Goal: Task Accomplishment & Management: Complete application form

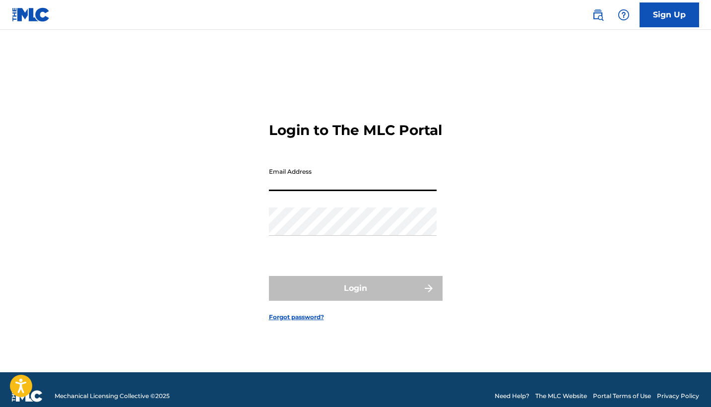
type input "[DOMAIN_NAME][EMAIL_ADDRESS][DOMAIN_NAME]"
click at [356, 297] on button "Login" at bounding box center [356, 288] width 174 height 25
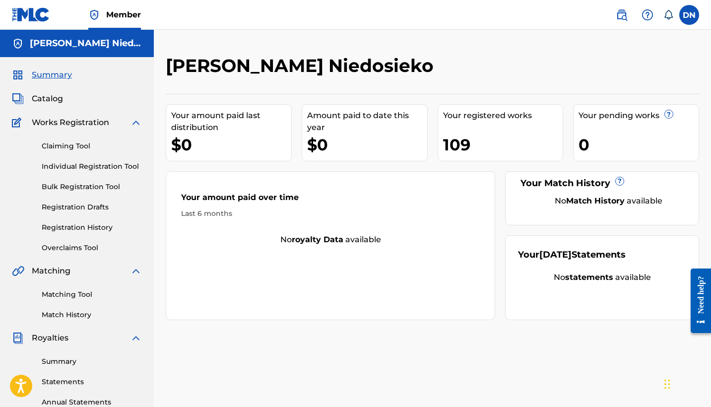
click at [86, 164] on link "Individual Registration Tool" at bounding box center [92, 166] width 100 height 10
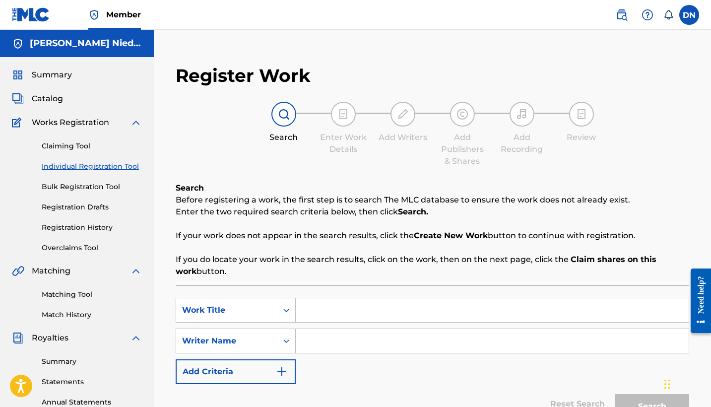
click at [319, 313] on input "Search Form" at bounding box center [492, 310] width 393 height 24
type input "Melancholy"
click at [314, 345] on input "Search Form" at bounding box center [492, 341] width 393 height 24
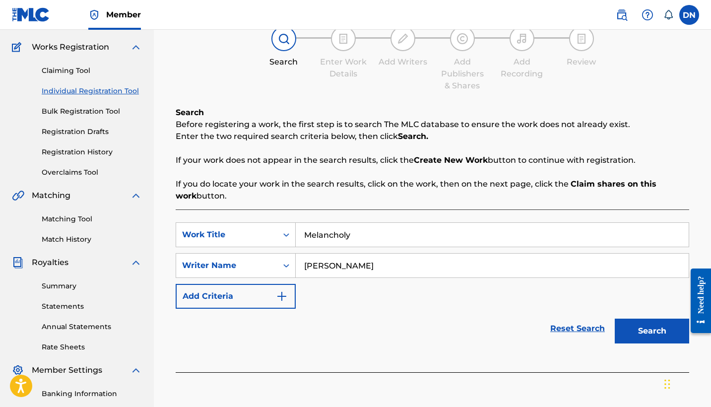
type input "[PERSON_NAME]"
click at [656, 329] on button "Search" at bounding box center [652, 331] width 74 height 25
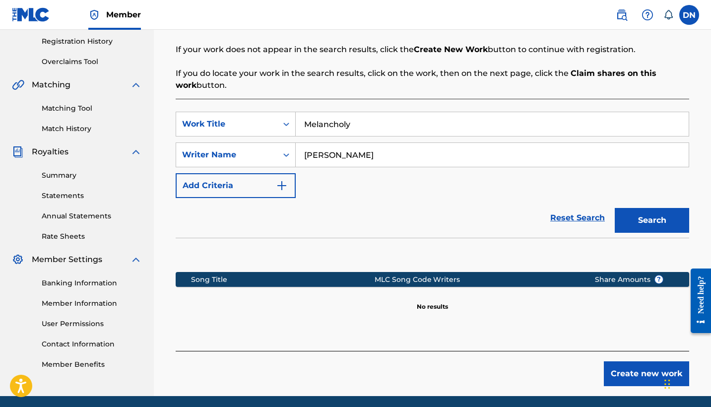
scroll to position [188, 0]
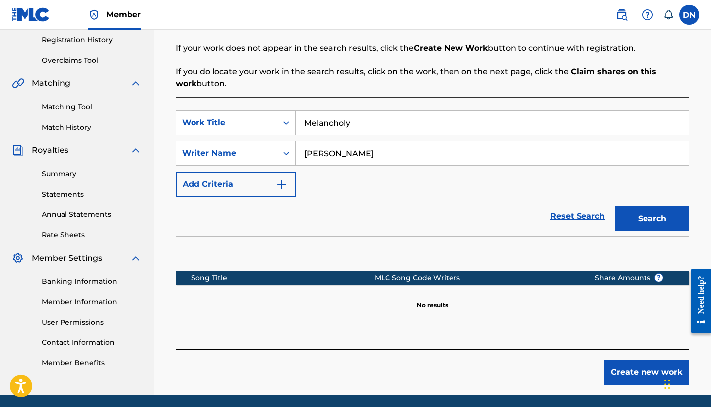
click at [637, 379] on button "Create new work" at bounding box center [646, 372] width 85 height 25
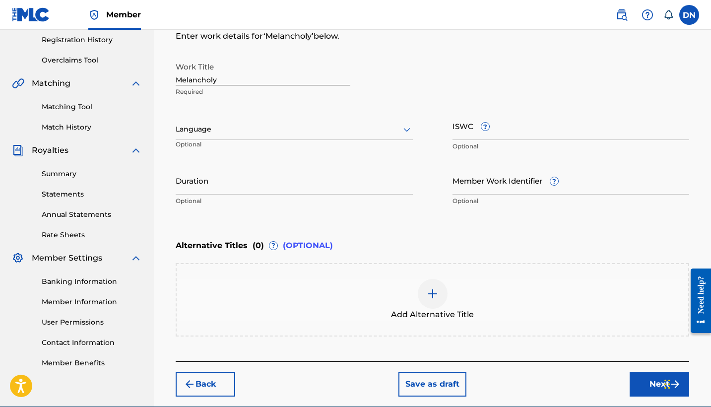
click at [647, 393] on button "Next" at bounding box center [660, 384] width 60 height 25
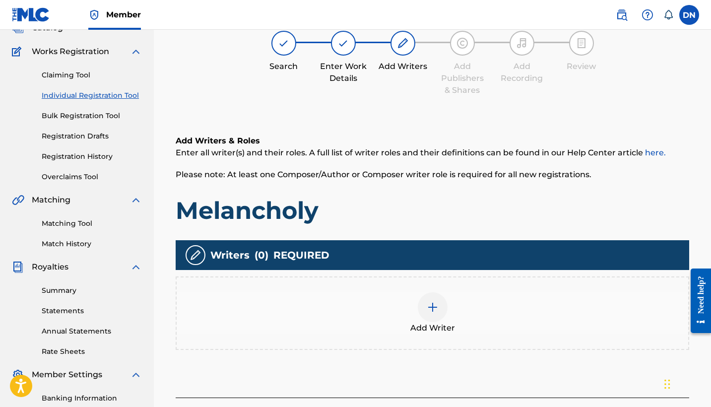
scroll to position [45, 0]
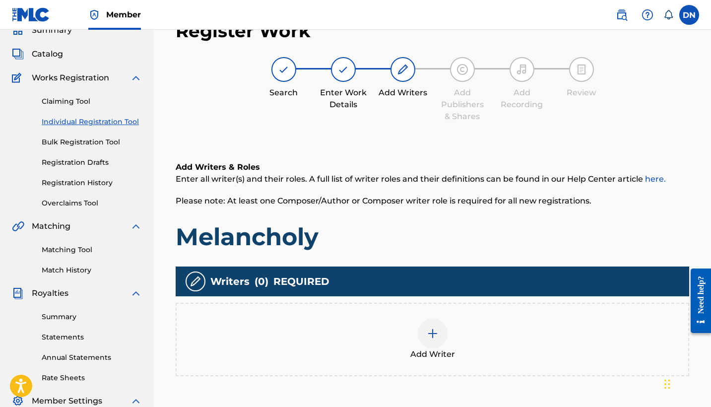
click at [436, 331] on img at bounding box center [433, 334] width 12 height 12
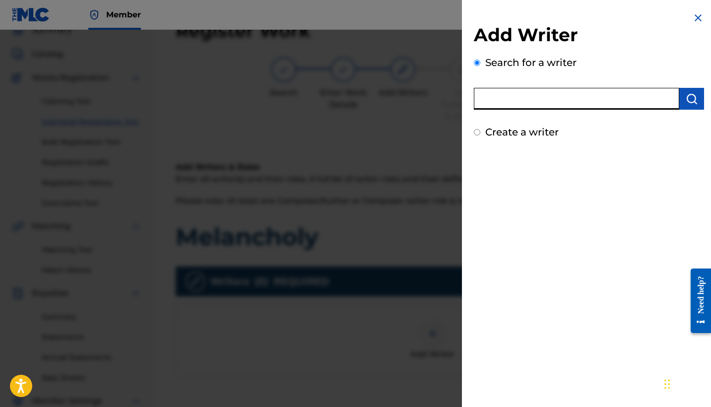
click at [552, 99] on input "text" at bounding box center [577, 99] width 206 height 22
click at [531, 130] on label "Create a writer" at bounding box center [522, 132] width 73 height 12
radio input "true"
click at [481, 130] on input "Create a writer" at bounding box center [477, 132] width 6 height 6
radio input "false"
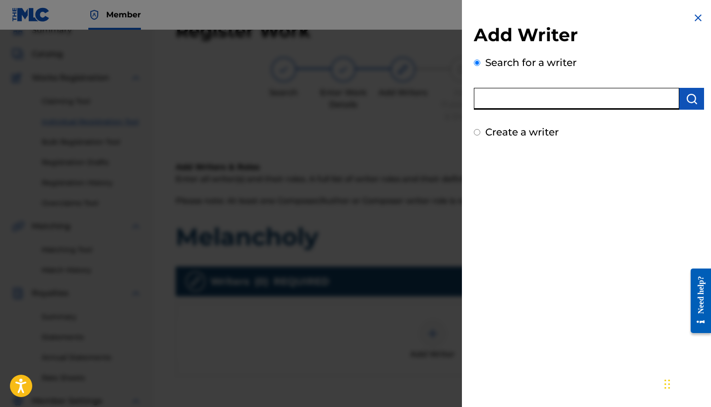
radio input "true"
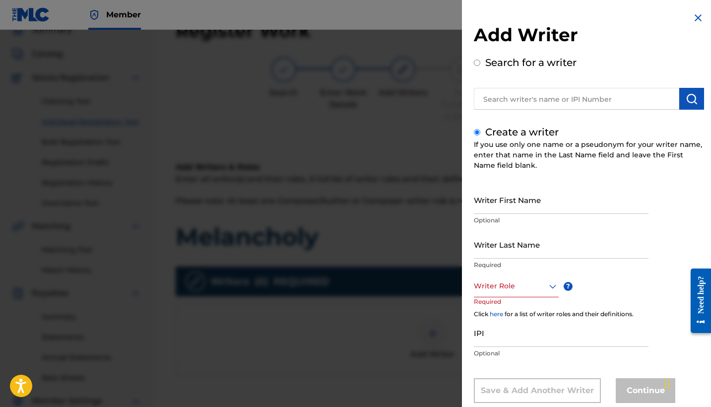
click at [528, 205] on input "Writer First Name" at bounding box center [561, 200] width 175 height 28
type input "Olexiy"
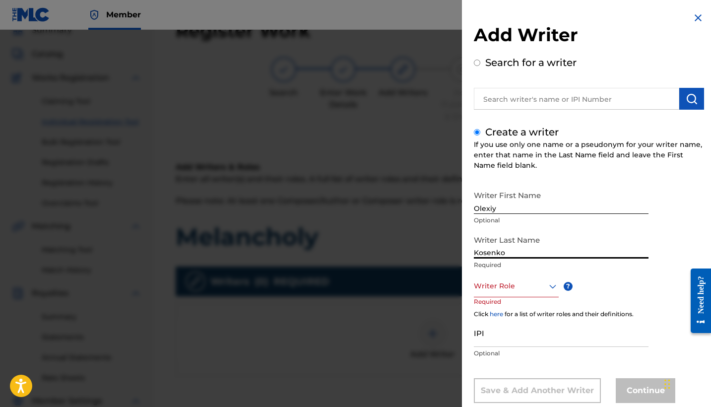
type input "Kosenko"
click at [504, 292] on div "Writer Role" at bounding box center [516, 286] width 85 height 22
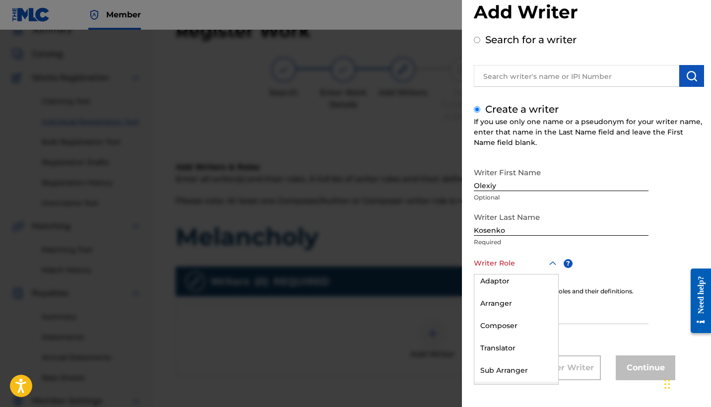
scroll to position [42, 0]
click at [516, 336] on div "Composer" at bounding box center [517, 333] width 84 height 22
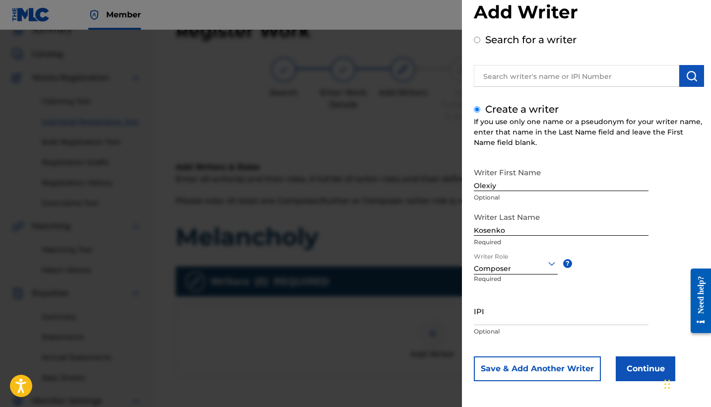
click at [635, 370] on button "Continue" at bounding box center [646, 368] width 60 height 25
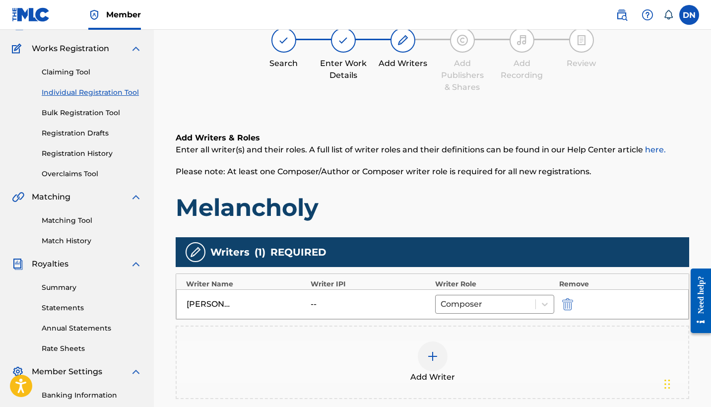
scroll to position [85, 0]
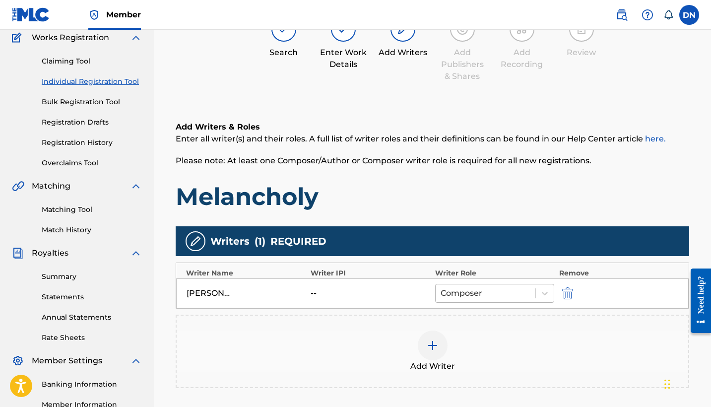
click at [519, 294] on div at bounding box center [486, 293] width 90 height 14
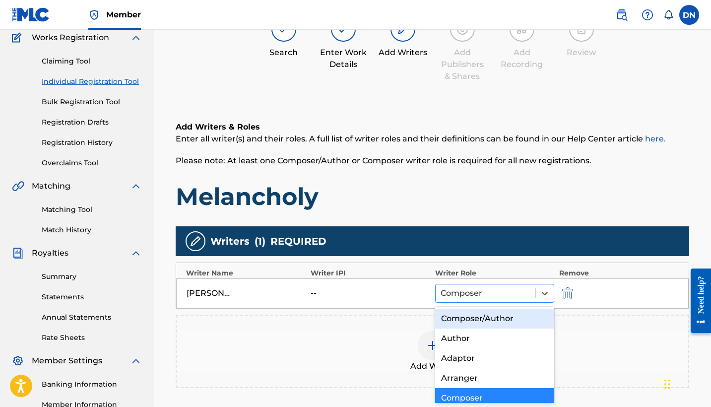
click at [519, 294] on div at bounding box center [486, 293] width 90 height 14
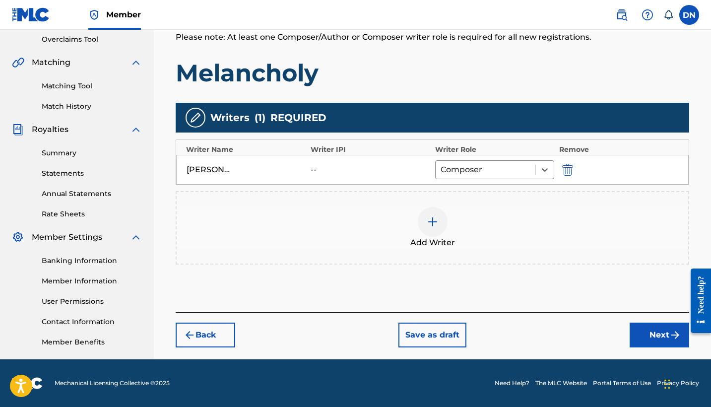
scroll to position [209, 0]
click at [537, 161] on div at bounding box center [545, 170] width 18 height 18
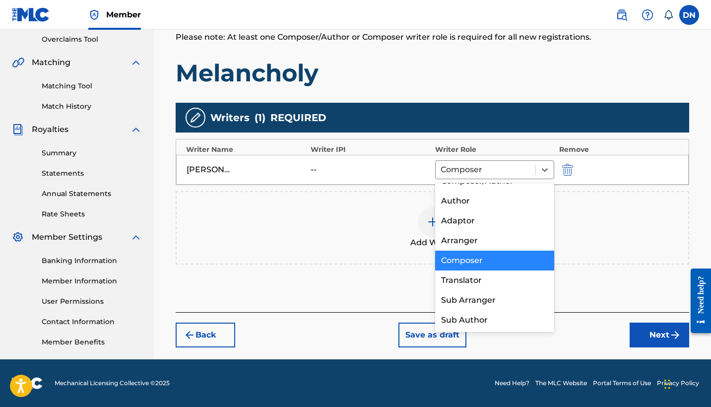
scroll to position [14, 0]
click at [494, 259] on div "Composer" at bounding box center [494, 261] width 119 height 20
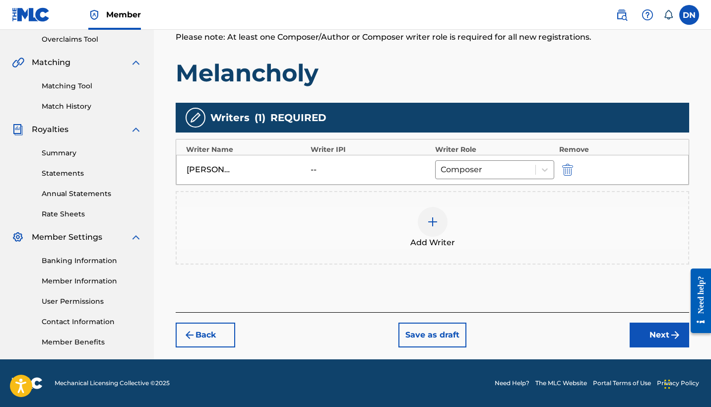
click at [643, 335] on button "Next" at bounding box center [660, 335] width 60 height 25
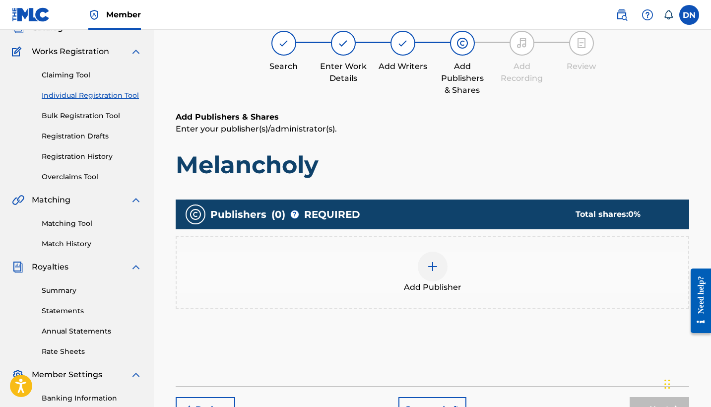
scroll to position [45, 0]
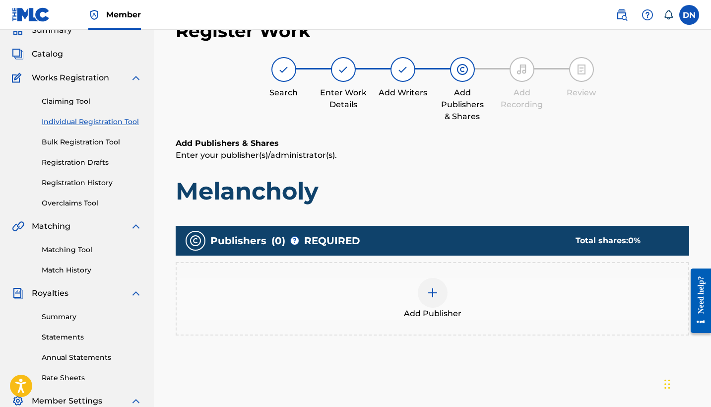
click at [449, 297] on div "Add Publisher" at bounding box center [433, 299] width 512 height 42
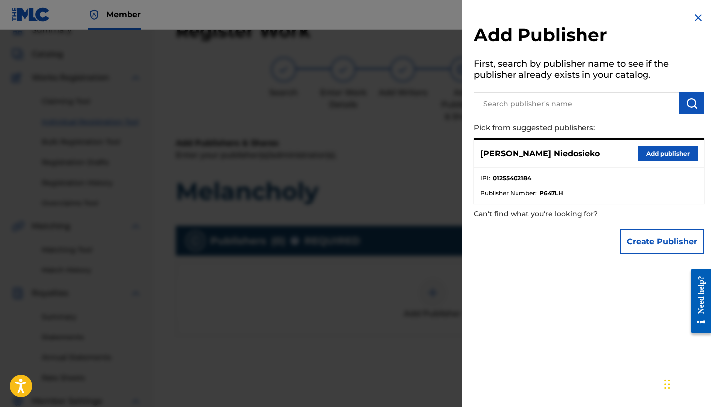
click at [646, 150] on button "Add publisher" at bounding box center [669, 153] width 60 height 15
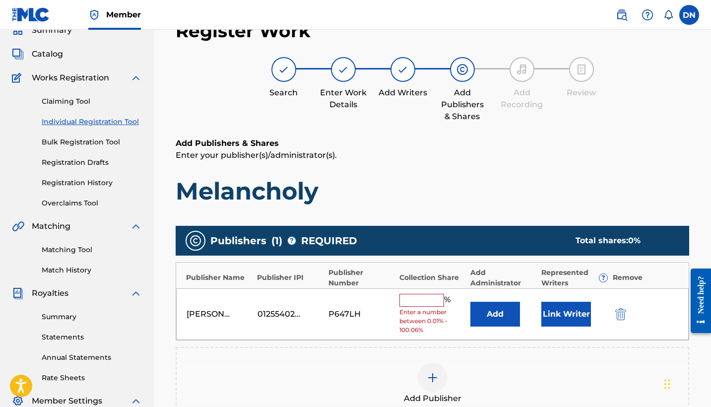
click at [432, 300] on input "text" at bounding box center [422, 300] width 45 height 13
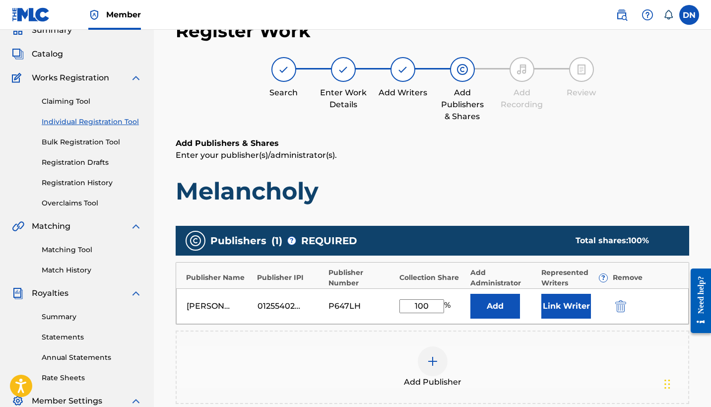
type input "100"
click at [562, 302] on button "Link Writer" at bounding box center [567, 306] width 50 height 25
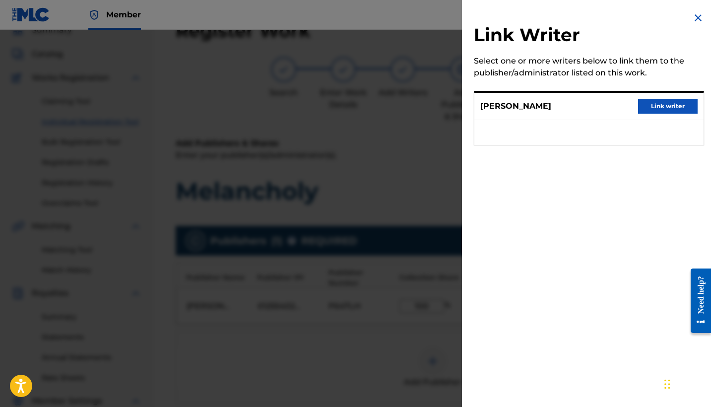
click at [400, 333] on div at bounding box center [355, 233] width 711 height 407
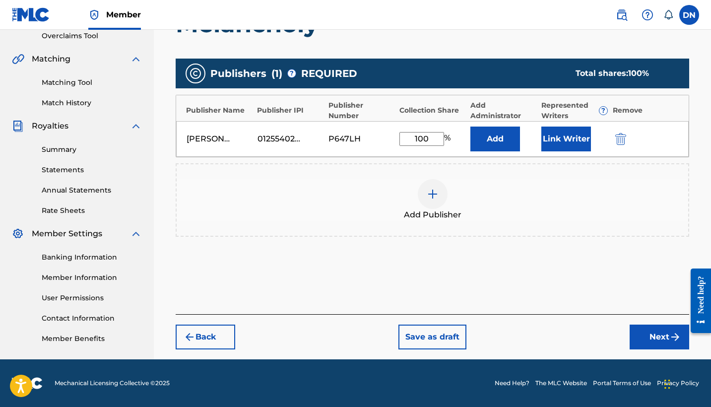
scroll to position [212, 0]
click at [651, 336] on button "Next" at bounding box center [660, 337] width 60 height 25
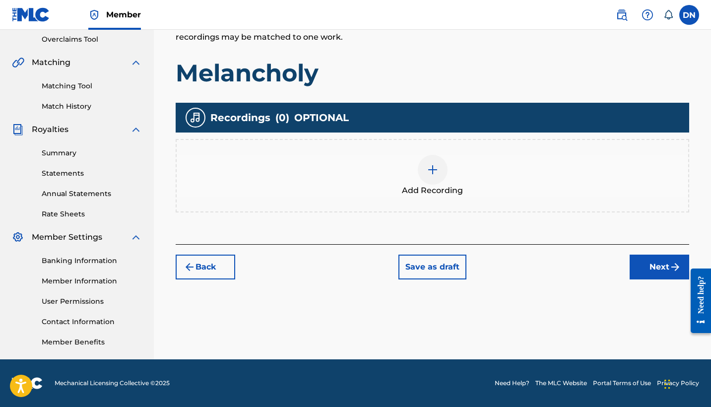
click at [430, 170] on img at bounding box center [433, 170] width 12 height 12
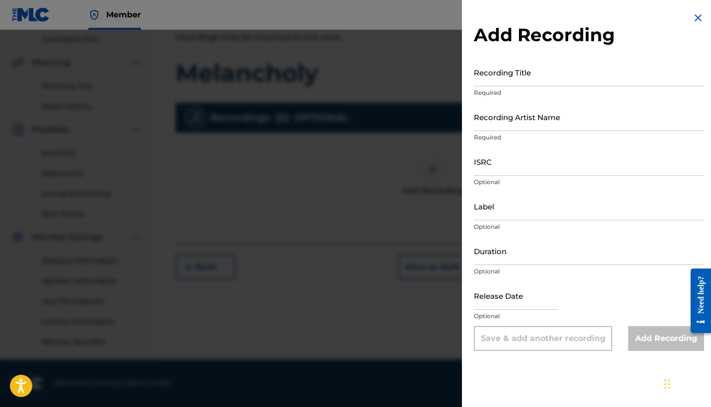
click at [495, 87] on div "Recording Title Required" at bounding box center [589, 80] width 230 height 45
click at [495, 85] on input "Recording Title" at bounding box center [589, 72] width 230 height 28
type input "Melancholy"
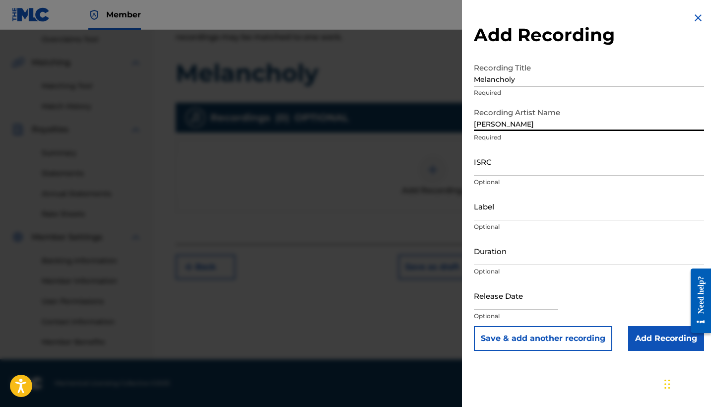
type input "[PERSON_NAME]"
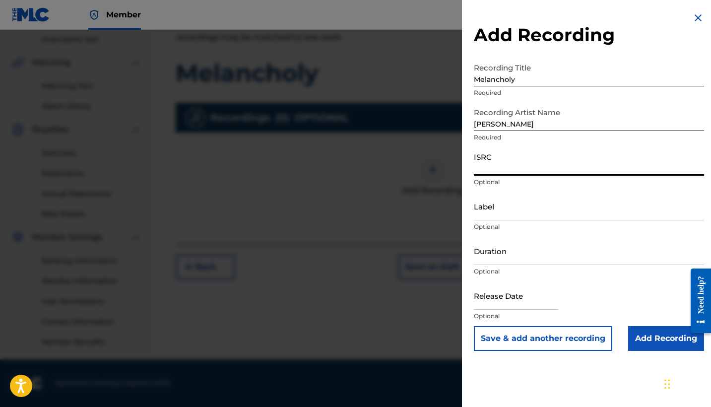
paste input "GBKQU1623236"
type input "GBKQU1623236"
click at [543, 339] on button "Save & add another recording" at bounding box center [543, 338] width 139 height 25
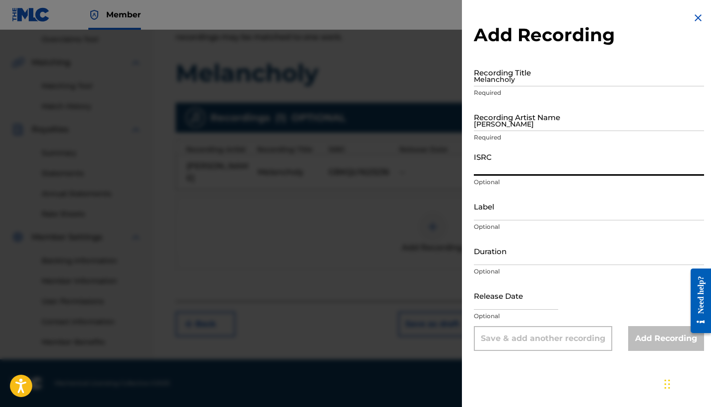
paste input "US83Z1518430"
type input "US83Z1518430"
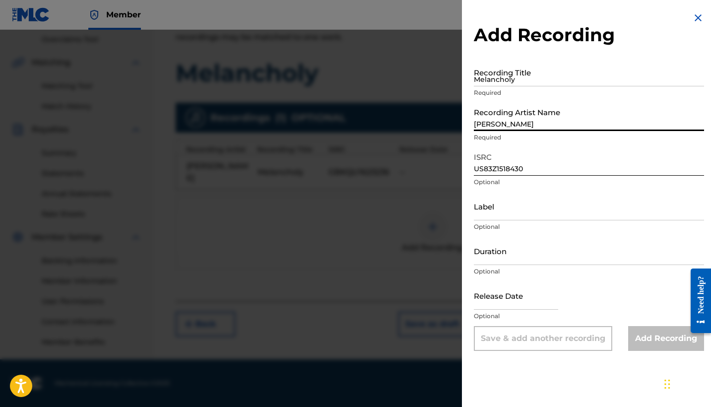
click at [540, 125] on input "[PERSON_NAME]" at bounding box center [589, 117] width 230 height 28
type input "[PERSON_NAME]"
click at [537, 84] on input "Melancholy" at bounding box center [589, 72] width 230 height 28
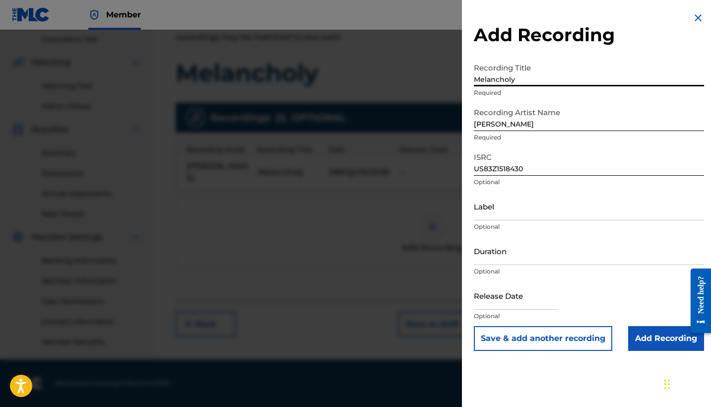
type input "Melancholy"
click at [543, 339] on button "Save & add another recording" at bounding box center [543, 338] width 139 height 25
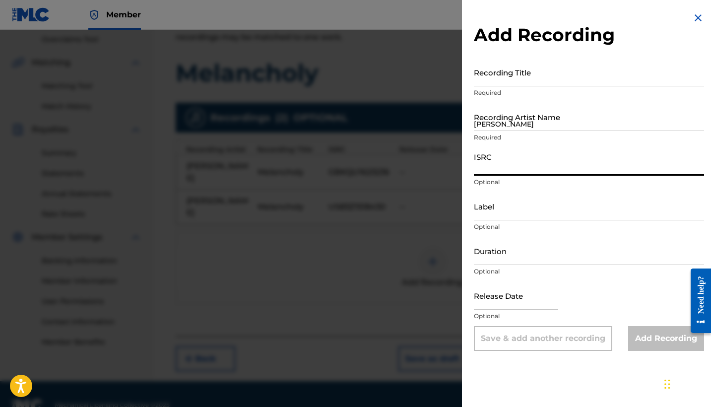
click at [517, 167] on input "ISRC" at bounding box center [589, 161] width 230 height 28
paste input "UKU932520225"
type input "UKU932520225"
click at [519, 126] on input "[PERSON_NAME]" at bounding box center [589, 117] width 230 height 28
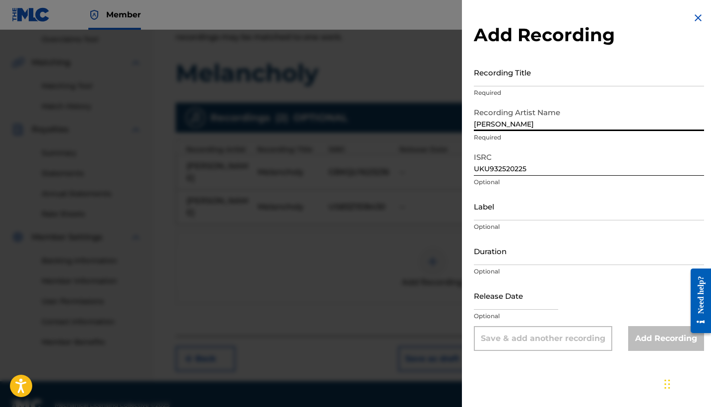
type input "[PERSON_NAME]"
click at [513, 82] on input "Recording Title" at bounding box center [589, 72] width 230 height 28
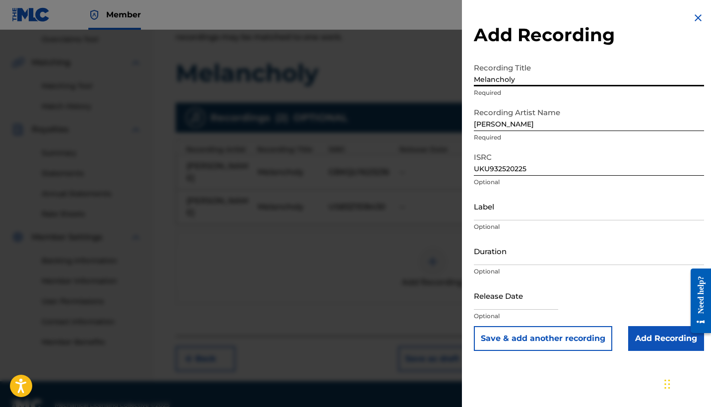
type input "Melancholy"
click at [543, 339] on button "Save & add another recording" at bounding box center [543, 338] width 139 height 25
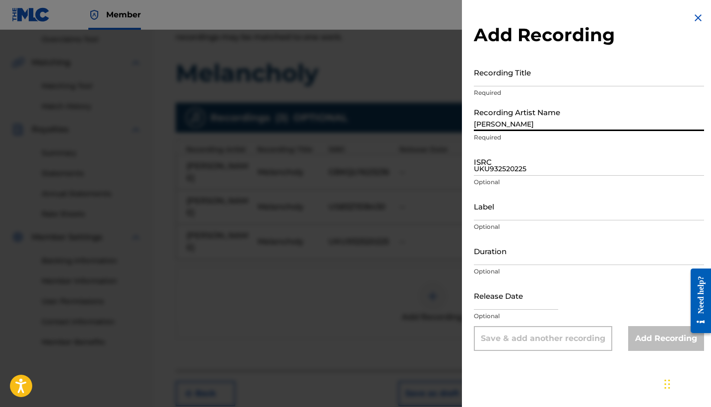
click at [525, 129] on input "[PERSON_NAME]" at bounding box center [589, 117] width 230 height 28
click at [501, 175] on input "UKU932520225" at bounding box center [589, 161] width 230 height 28
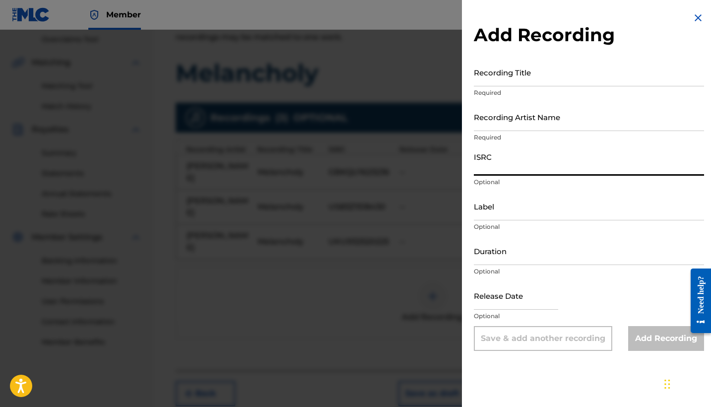
paste input "UKACT1663591"
type input "UKACT1663591"
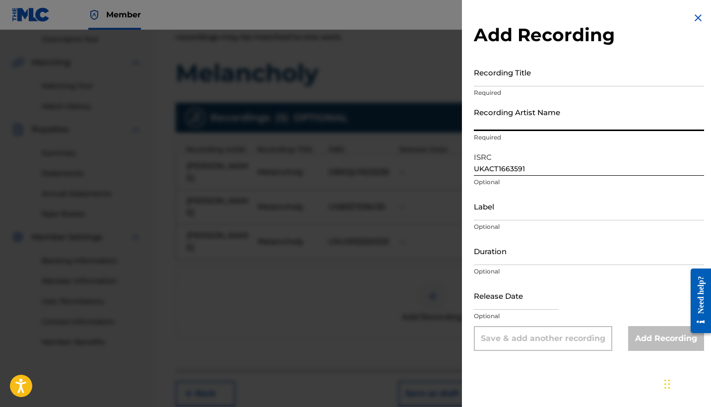
click at [525, 121] on input "Recording Artist Name" at bounding box center [589, 117] width 230 height 28
type input "[PERSON_NAME]"
click at [531, 80] on input "Recording Title" at bounding box center [589, 72] width 230 height 28
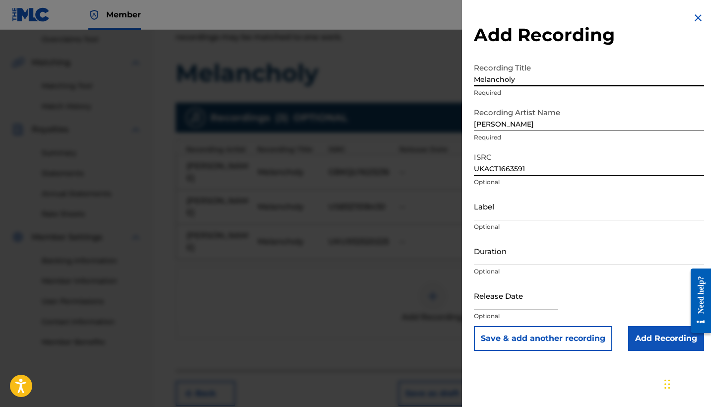
type input "Melancholy"
click at [543, 339] on button "Save & add another recording" at bounding box center [543, 338] width 139 height 25
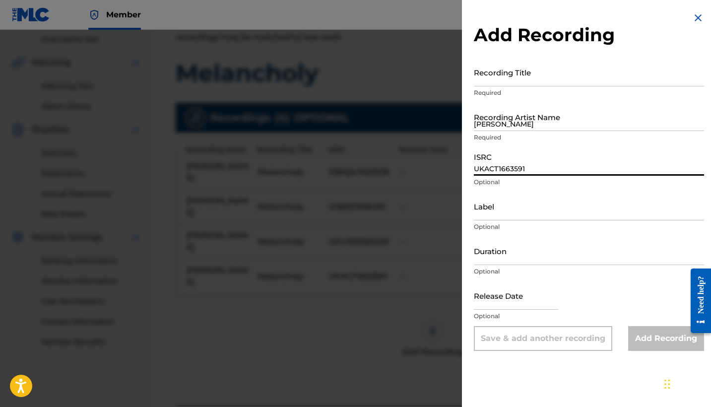
click at [530, 166] on input "UKACT1663591" at bounding box center [589, 161] width 230 height 28
paste input "US83Z1518431"
type input "US83Z1518431"
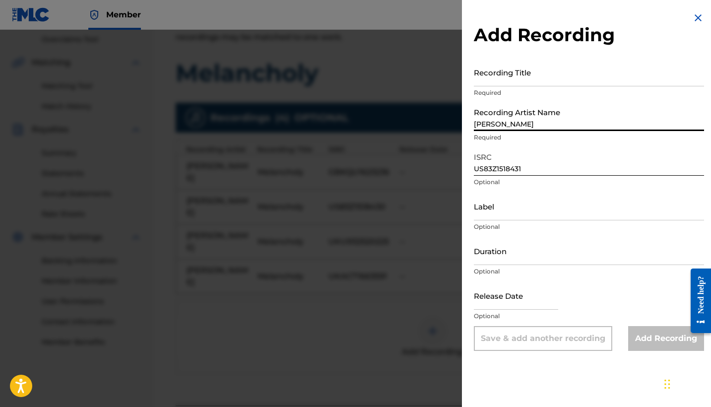
click at [537, 130] on input "[PERSON_NAME]" at bounding box center [589, 117] width 230 height 28
type input "[PERSON_NAME]"
click at [554, 76] on input "Recording Title" at bounding box center [589, 72] width 230 height 28
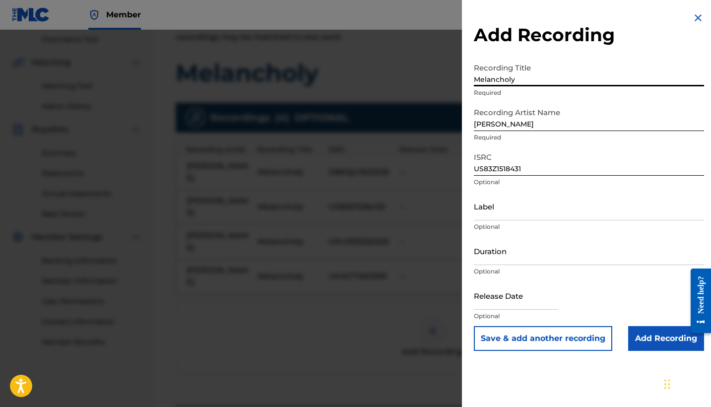
type input "Melancholy"
click at [543, 339] on button "Save & add another recording" at bounding box center [543, 338] width 139 height 25
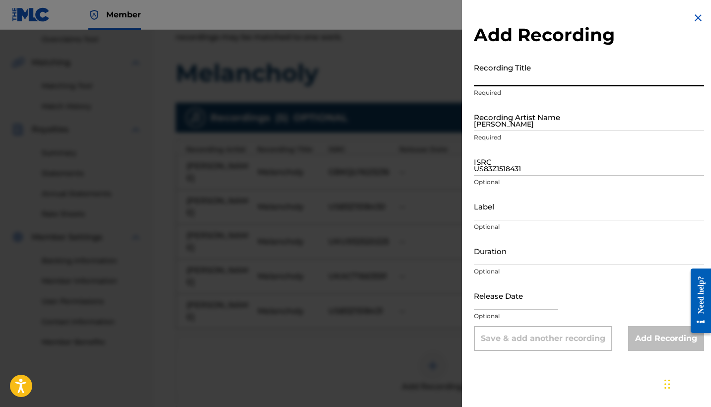
click at [523, 171] on input "US83Z1518431" at bounding box center [589, 161] width 230 height 28
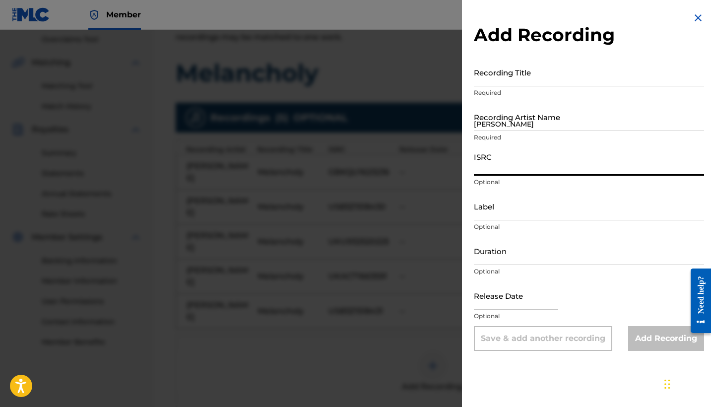
paste input "RUA491205012"
type input "RUA491205012"
click at [560, 126] on input "[PERSON_NAME]" at bounding box center [589, 117] width 230 height 28
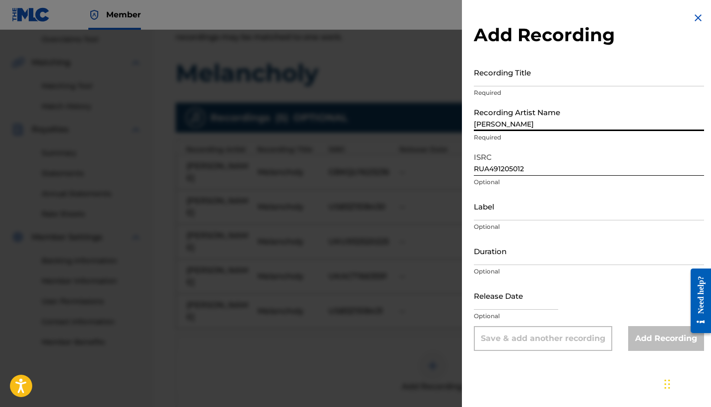
click at [614, 119] on input "[PERSON_NAME]" at bounding box center [589, 117] width 230 height 28
click at [611, 121] on input "[PERSON_NAME]" at bounding box center [589, 117] width 230 height 28
type input "[PERSON_NAME]"
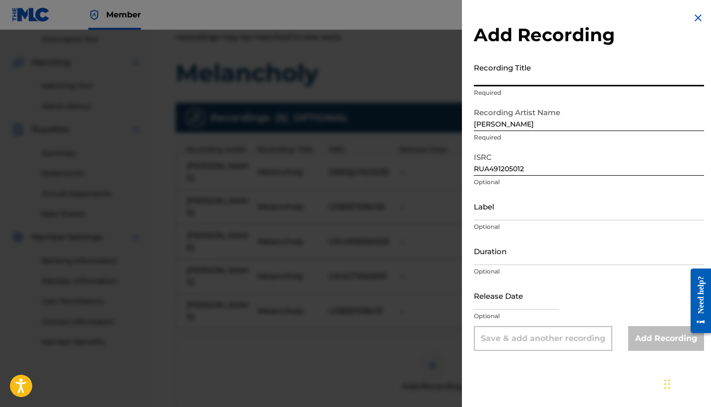
click at [569, 81] on input "Recording Title" at bounding box center [589, 72] width 230 height 28
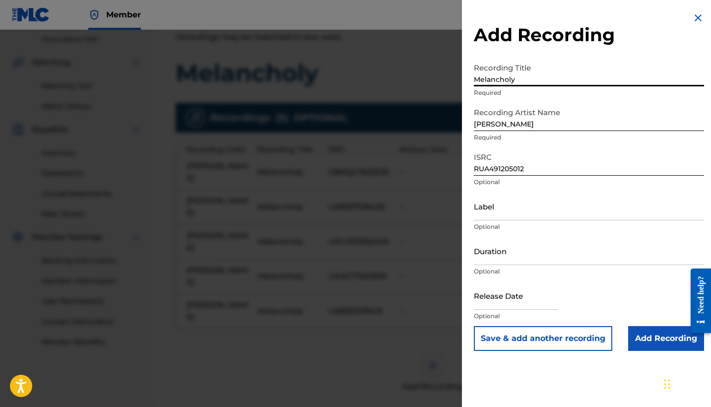
type input "Melancholy"
click at [543, 339] on button "Save & add another recording" at bounding box center [543, 338] width 139 height 25
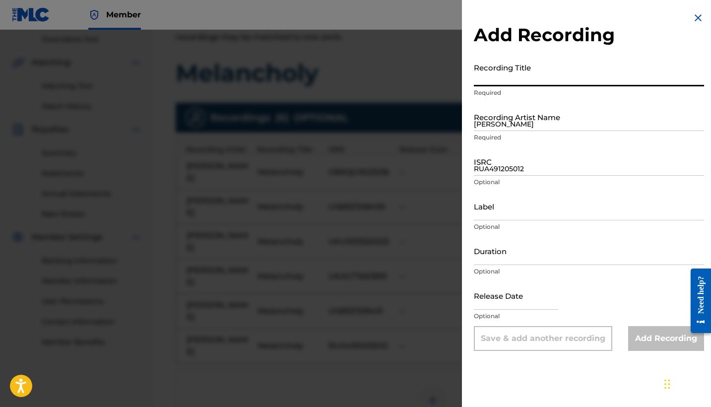
click at [694, 17] on img at bounding box center [699, 18] width 12 height 12
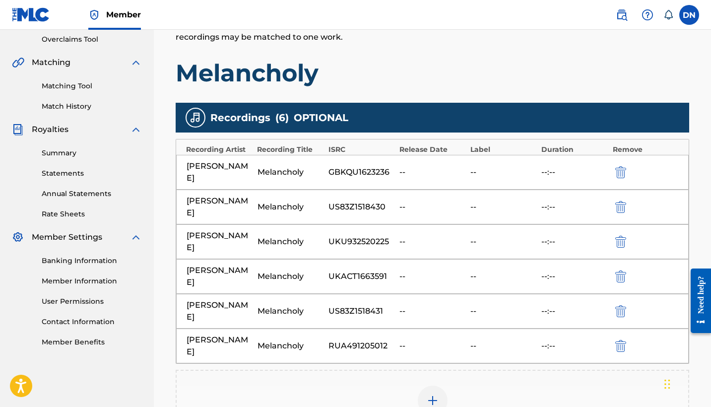
click at [623, 340] on img "submit" at bounding box center [621, 346] width 11 height 12
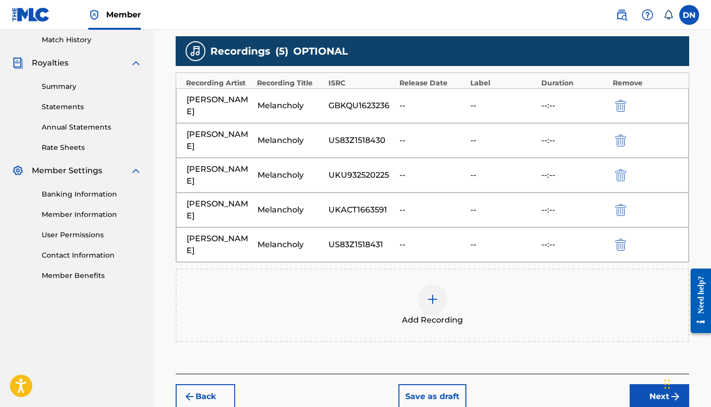
click at [641, 384] on button "Next" at bounding box center [660, 396] width 60 height 25
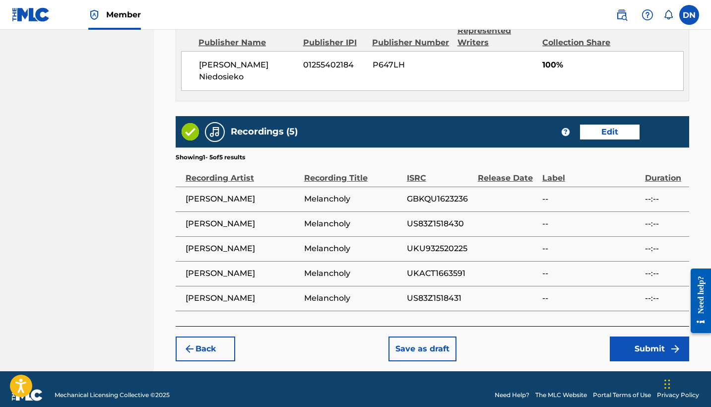
scroll to position [563, 0]
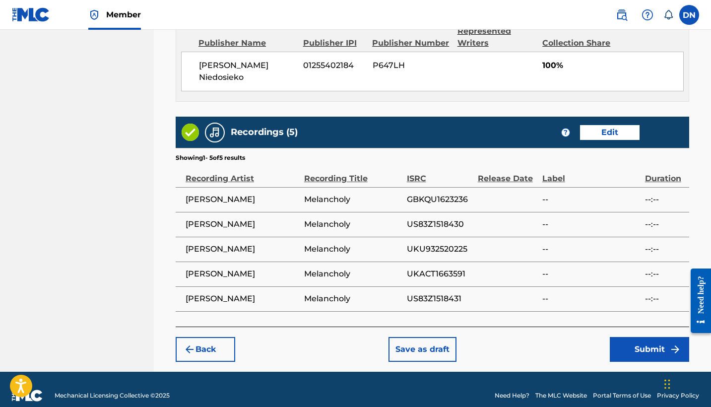
click at [634, 339] on button "Submit" at bounding box center [649, 349] width 79 height 25
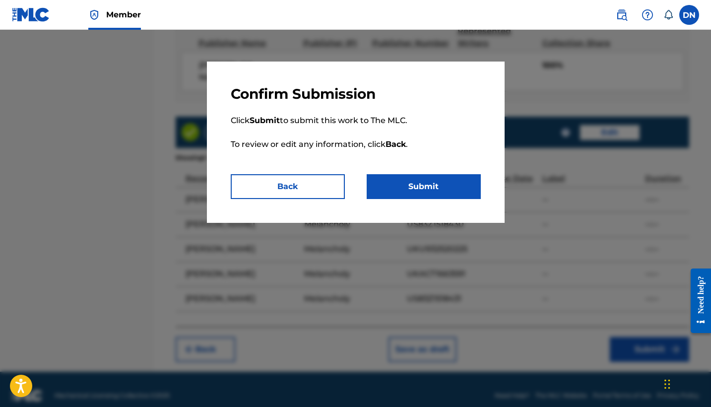
click at [439, 195] on button "Submit" at bounding box center [424, 186] width 114 height 25
